Goal: Task Accomplishment & Management: Manage account settings

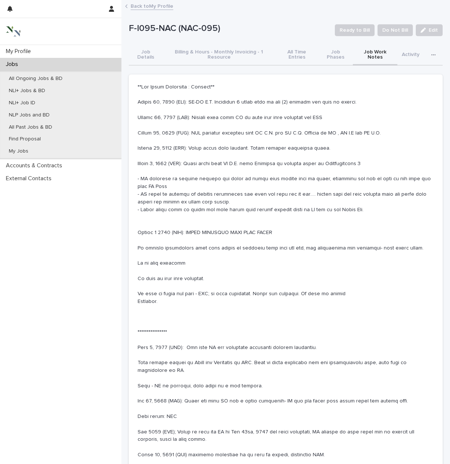
click at [14, 63] on p "Jobs" at bounding box center [13, 64] width 21 height 7
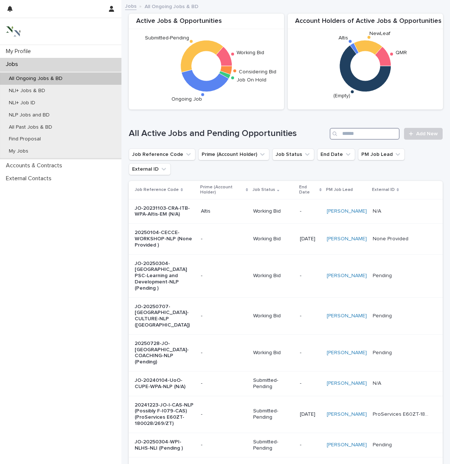
click at [344, 132] on input "Search" at bounding box center [365, 134] width 70 height 12
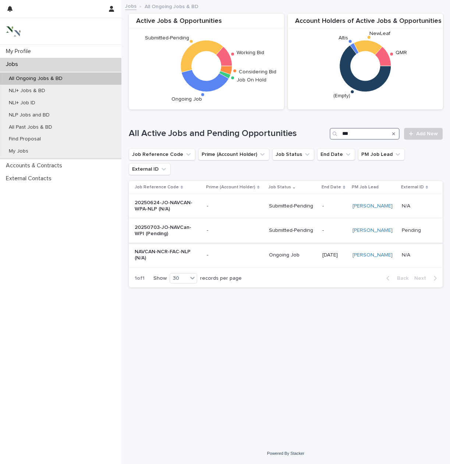
type input "***"
click at [162, 224] on p "20250703-JO-NAVCan-WPI (Pending)" at bounding box center [165, 230] width 61 height 13
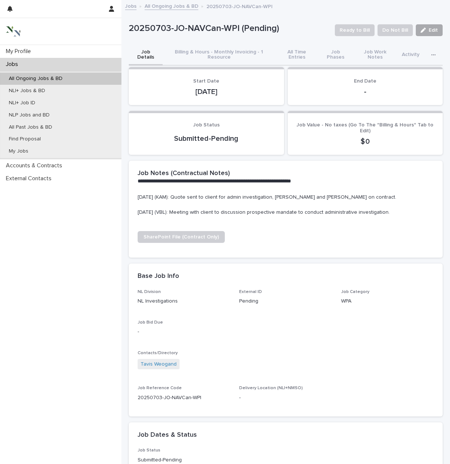
click at [430, 29] on span "Edit" at bounding box center [433, 30] width 9 height 5
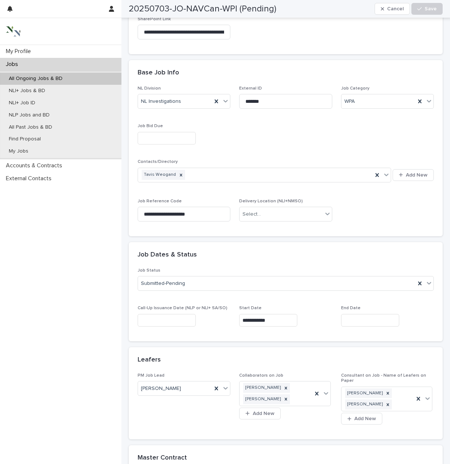
scroll to position [220, 0]
click at [429, 282] on icon at bounding box center [429, 281] width 7 height 7
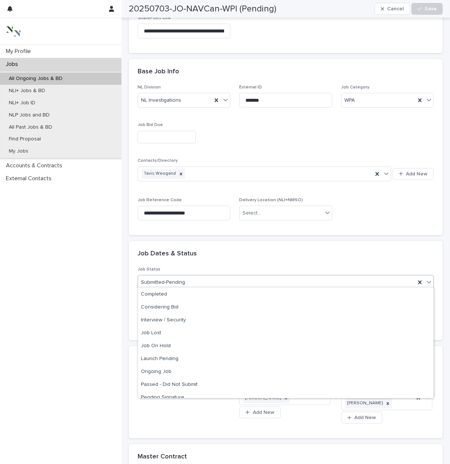
scroll to position [3, 0]
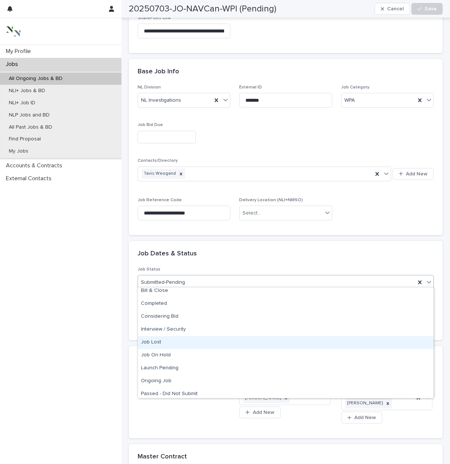
click at [163, 343] on div "Job Lost" at bounding box center [286, 342] width 296 height 13
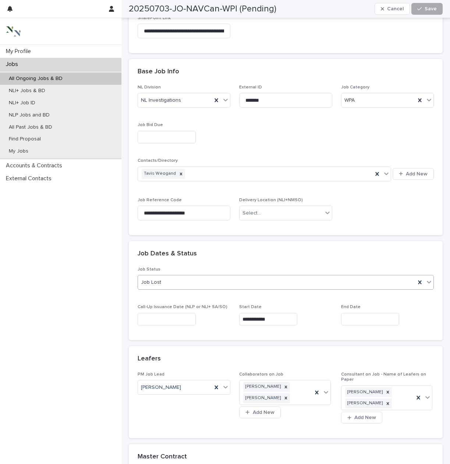
click at [428, 10] on span "Save" at bounding box center [431, 8] width 12 height 5
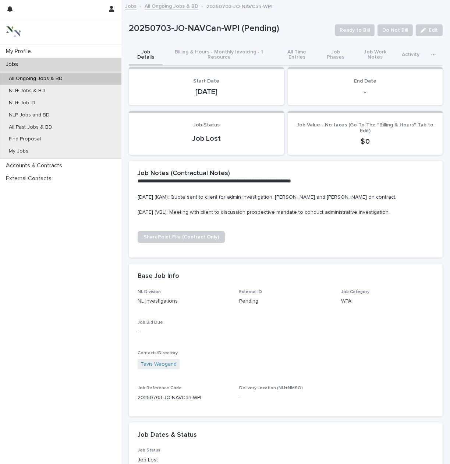
scroll to position [0, 0]
click at [20, 50] on p "My Profile" at bounding box center [20, 51] width 34 height 7
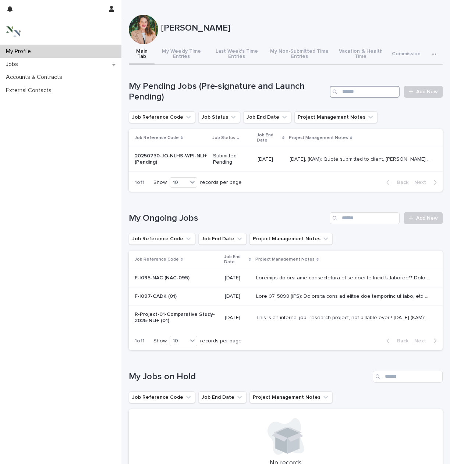
click at [367, 94] on input "Search" at bounding box center [365, 92] width 70 height 12
click at [39, 59] on div "Jobs" at bounding box center [60, 64] width 121 height 13
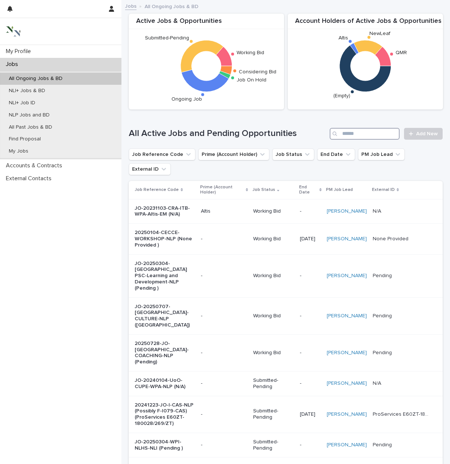
click at [362, 135] on input "Search" at bounding box center [365, 134] width 70 height 12
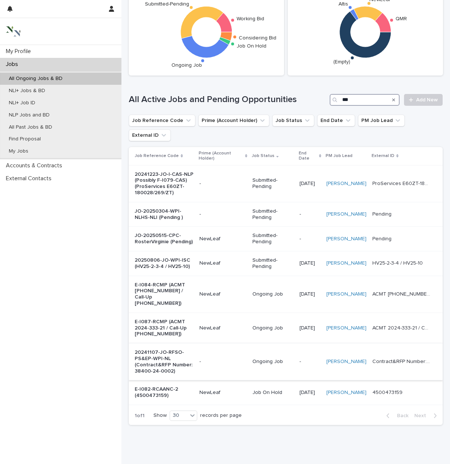
scroll to position [36, 0]
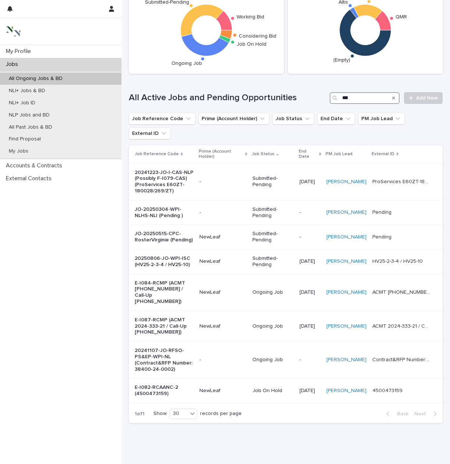
click at [367, 99] on div "Active Jobs & Opportunities Working Bid Submitted-Pending Ongoing Job Job On Ho…" at bounding box center [286, 197] width 314 height 464
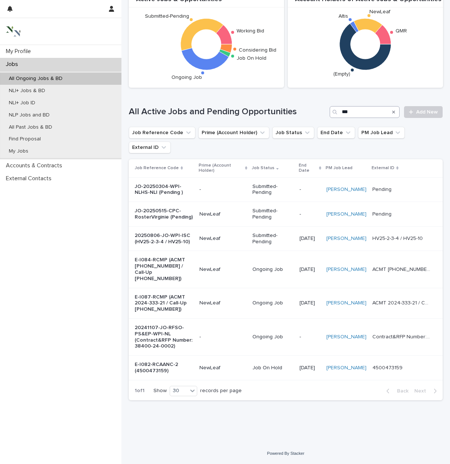
scroll to position [0, 0]
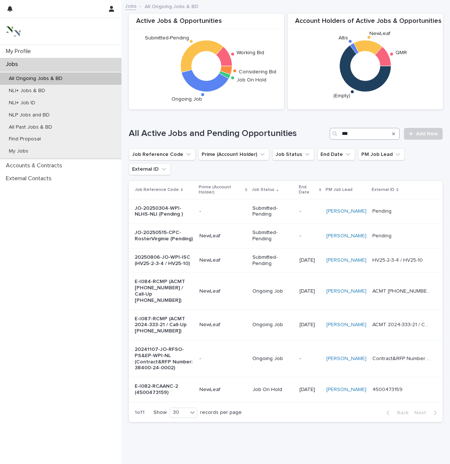
click at [367, 99] on icon "QMR NewLeaf Altis (Empty)" at bounding box center [366, 66] width 148 height 74
click at [357, 138] on input "***" at bounding box center [365, 134] width 70 height 12
click at [356, 135] on input "***" at bounding box center [365, 134] width 70 height 12
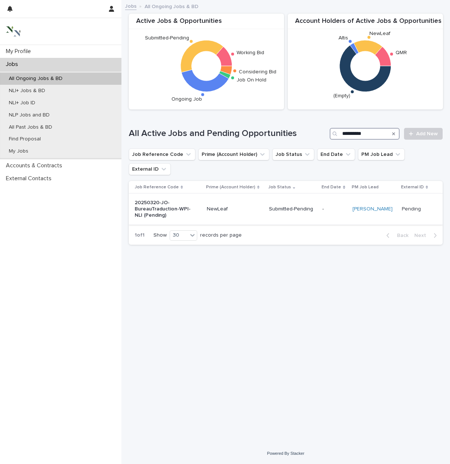
type input "**********"
click at [288, 206] on p "Submitted-Pending" at bounding box center [293, 209] width 48 height 6
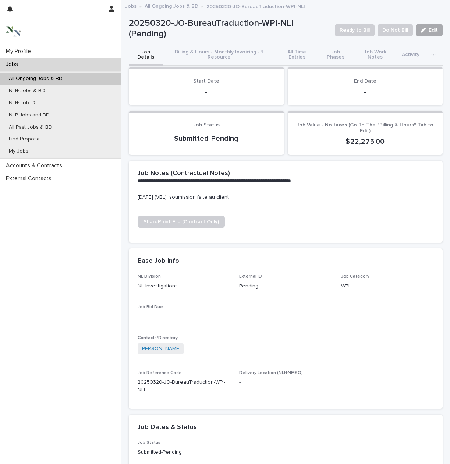
click at [428, 30] on div "button" at bounding box center [425, 30] width 8 height 5
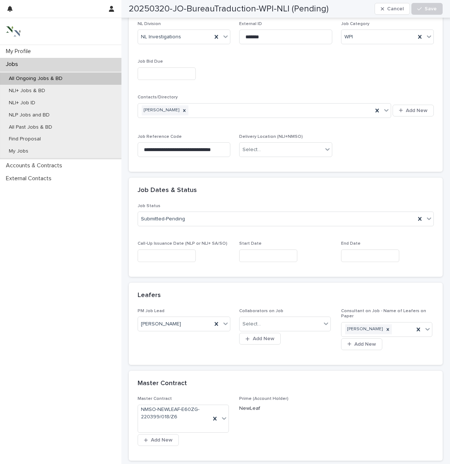
scroll to position [265, 0]
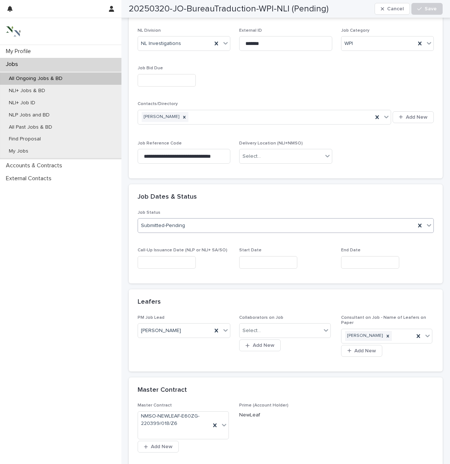
click at [334, 222] on div "Submitted-Pending" at bounding box center [277, 225] width 278 height 12
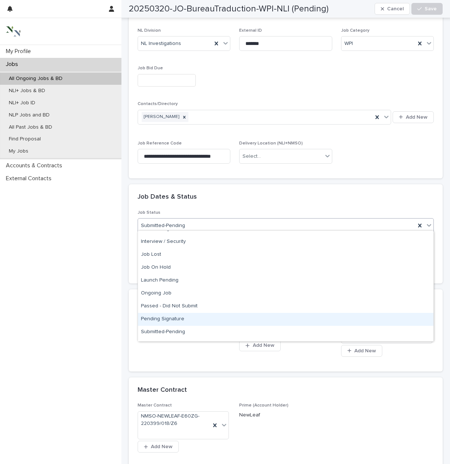
scroll to position [33, 0]
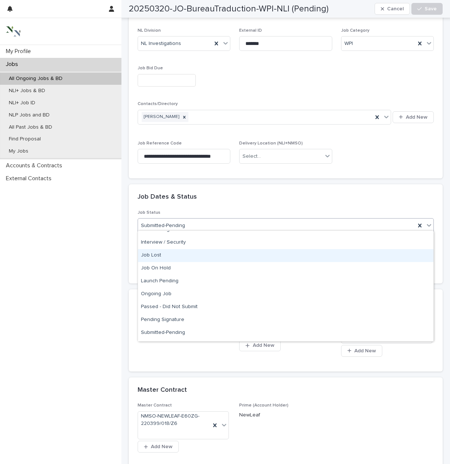
click at [213, 255] on div "Job Lost" at bounding box center [286, 255] width 296 height 13
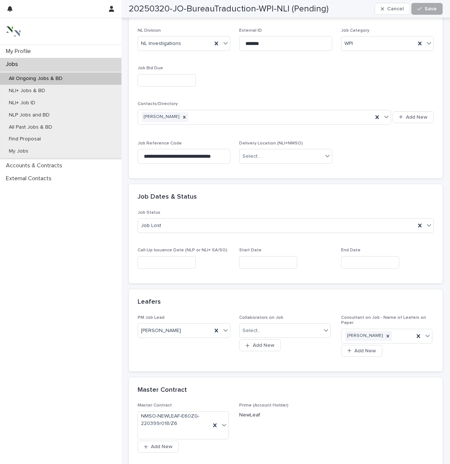
click at [427, 9] on span "Save" at bounding box center [431, 8] width 12 height 5
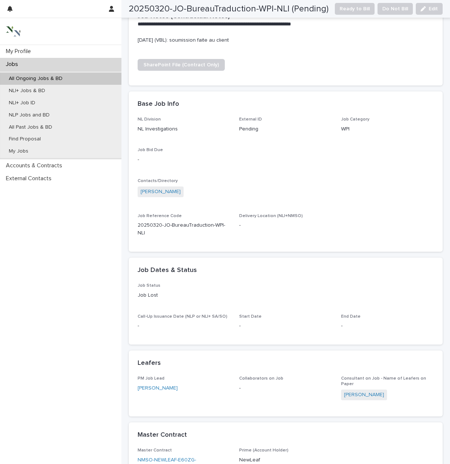
scroll to position [156, 0]
click at [28, 59] on div "Jobs" at bounding box center [60, 64] width 121 height 13
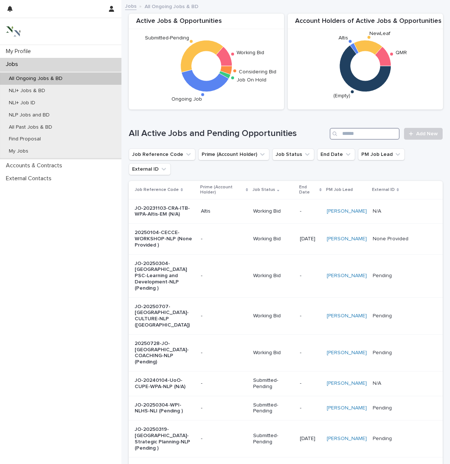
click at [376, 134] on input "Search" at bounding box center [365, 134] width 70 height 12
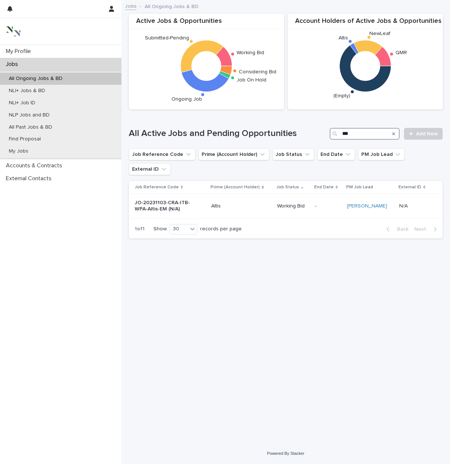
click at [361, 135] on input "***" at bounding box center [365, 134] width 70 height 12
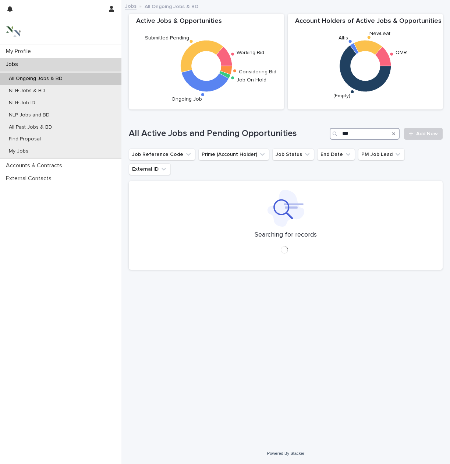
type input "***"
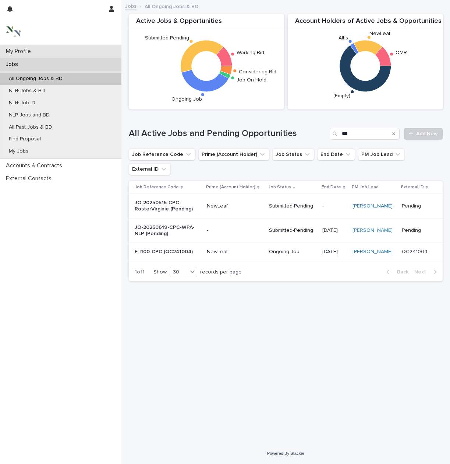
click at [19, 52] on p "My Profile" at bounding box center [20, 51] width 34 height 7
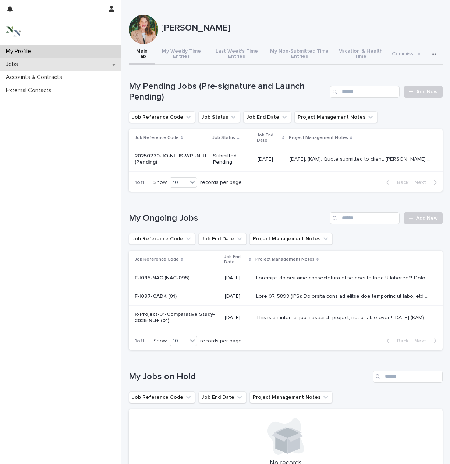
click at [56, 65] on div "Jobs" at bounding box center [60, 64] width 121 height 13
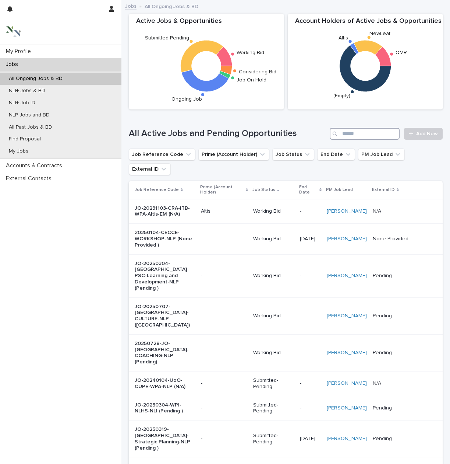
click at [359, 134] on input "Search" at bounding box center [365, 134] width 70 height 12
type input "***"
